Goal: Information Seeking & Learning: Learn about a topic

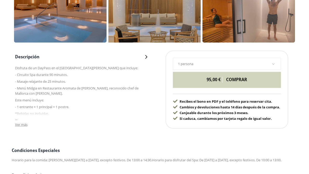
scroll to position [260, 0]
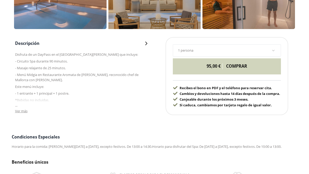
click at [23, 110] on span "Ver más" at bounding box center [21, 111] width 12 height 5
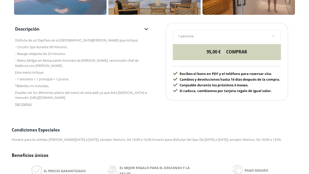
scroll to position [286, 0]
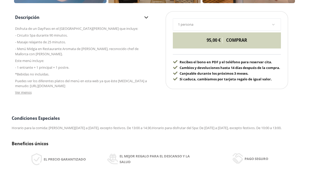
drag, startPoint x: 83, startPoint y: 86, endPoint x: 31, endPoint y: 87, distance: 51.7
click at [31, 87] on p "Puedes ver los diferentes platos del menú en esta web ya que éste [MEDICAL_DATA…" at bounding box center [82, 84] width 134 height 10
drag, startPoint x: 31, startPoint y: 87, endPoint x: 41, endPoint y: 87, distance: 10.4
copy p "[URL][DOMAIN_NAME]"
click at [80, 97] on div "Descripción Disfruta de un DayPass en el [GEOGRAPHIC_DATA][PERSON_NAME] que inc…" at bounding box center [82, 56] width 141 height 91
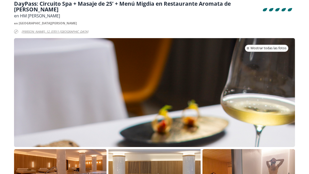
scroll to position [78, 0]
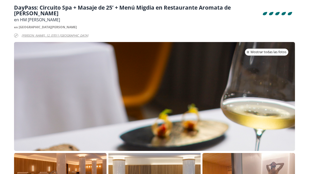
click at [82, 91] on div at bounding box center [154, 96] width 281 height 109
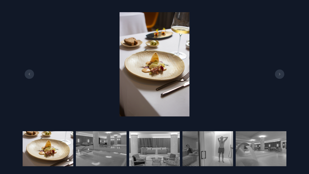
click at [280, 76] on button at bounding box center [279, 74] width 9 height 9
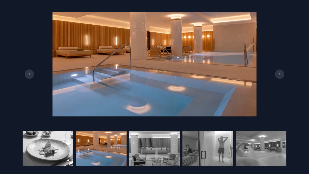
click at [280, 76] on button at bounding box center [279, 74] width 9 height 9
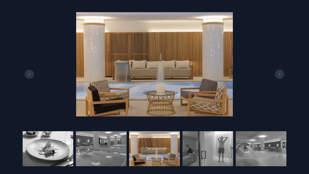
click at [280, 76] on button at bounding box center [279, 74] width 9 height 9
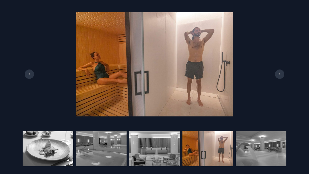
click at [280, 76] on button at bounding box center [279, 74] width 9 height 9
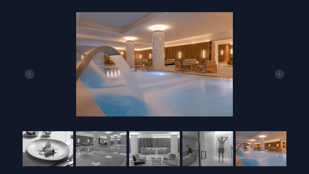
click at [280, 76] on button at bounding box center [279, 74] width 9 height 9
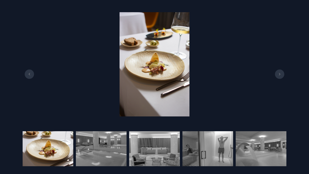
click at [280, 76] on button at bounding box center [279, 74] width 9 height 9
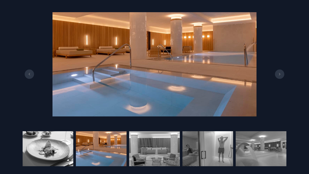
click at [280, 76] on button at bounding box center [279, 74] width 9 height 9
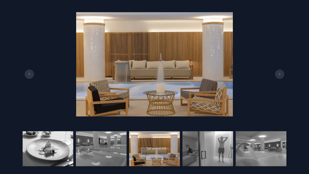
click at [280, 76] on button at bounding box center [279, 74] width 9 height 9
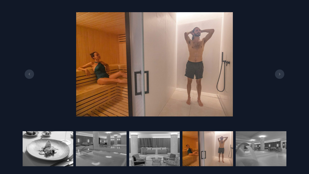
click at [284, 44] on div at bounding box center [154, 64] width 309 height 113
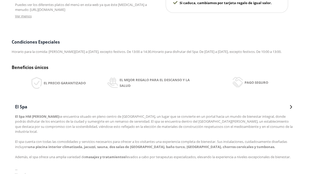
scroll to position [363, 0]
